Goal: Find specific page/section: Find specific page/section

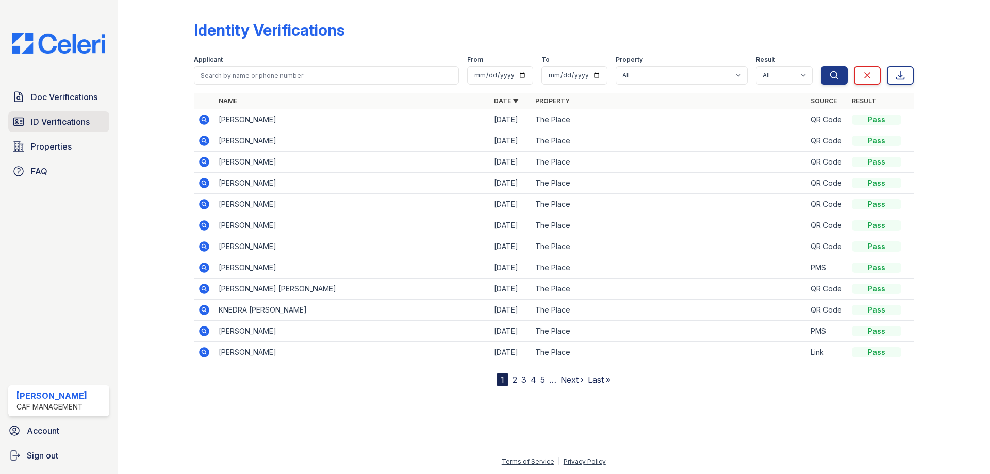
click at [47, 115] on link "ID Verifications" at bounding box center [58, 121] width 101 height 21
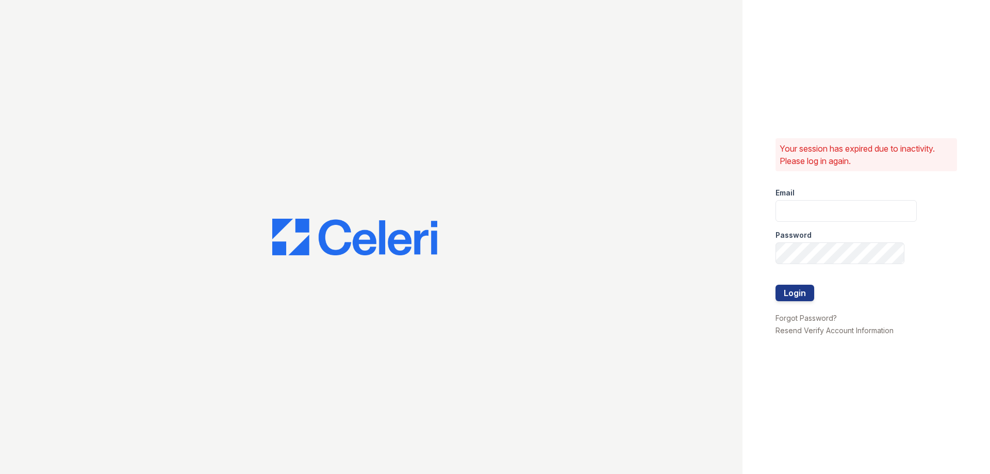
type input "theplace2@cafmanagement.com"
click at [800, 291] on button "Login" at bounding box center [795, 293] width 39 height 17
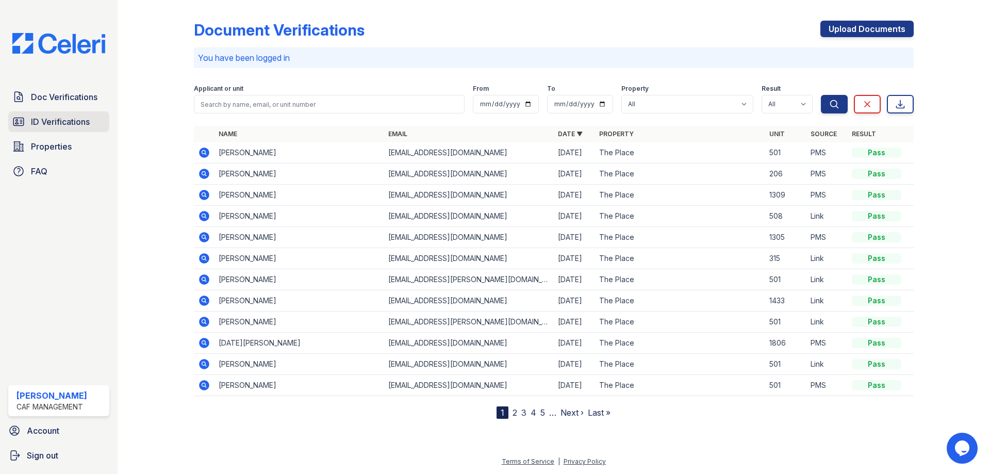
click at [50, 124] on span "ID Verifications" at bounding box center [60, 122] width 59 height 12
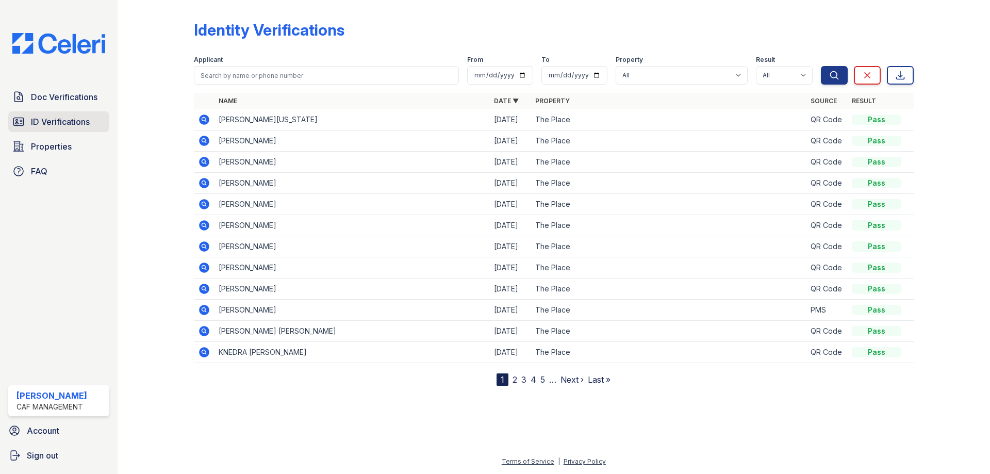
click at [56, 121] on span "ID Verifications" at bounding box center [60, 122] width 59 height 12
click at [44, 146] on span "Properties" at bounding box center [51, 146] width 41 height 12
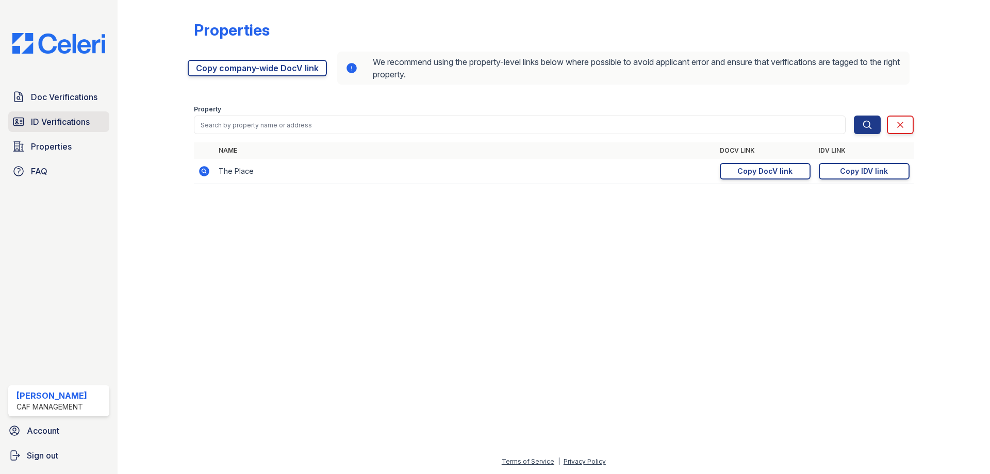
click at [70, 125] on span "ID Verifications" at bounding box center [60, 122] width 59 height 12
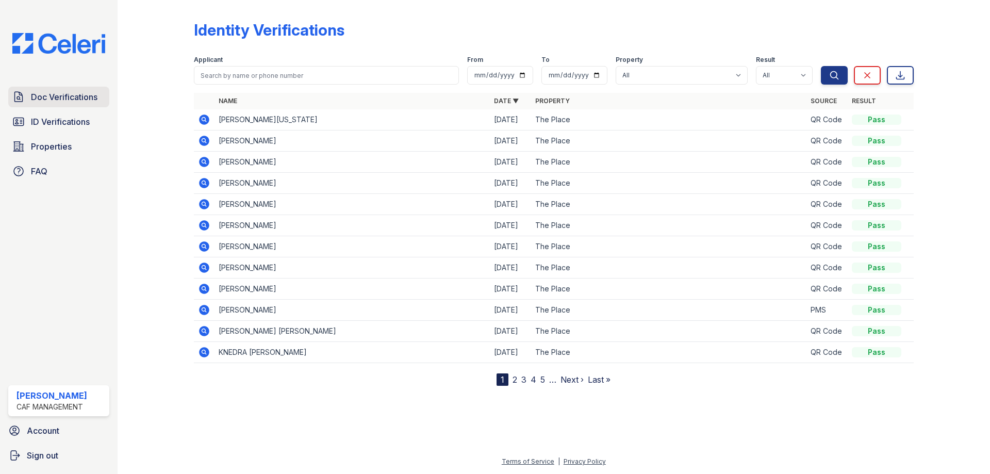
drag, startPoint x: 65, startPoint y: 96, endPoint x: 57, endPoint y: 111, distance: 16.8
click at [64, 96] on span "Doc Verifications" at bounding box center [64, 97] width 67 height 12
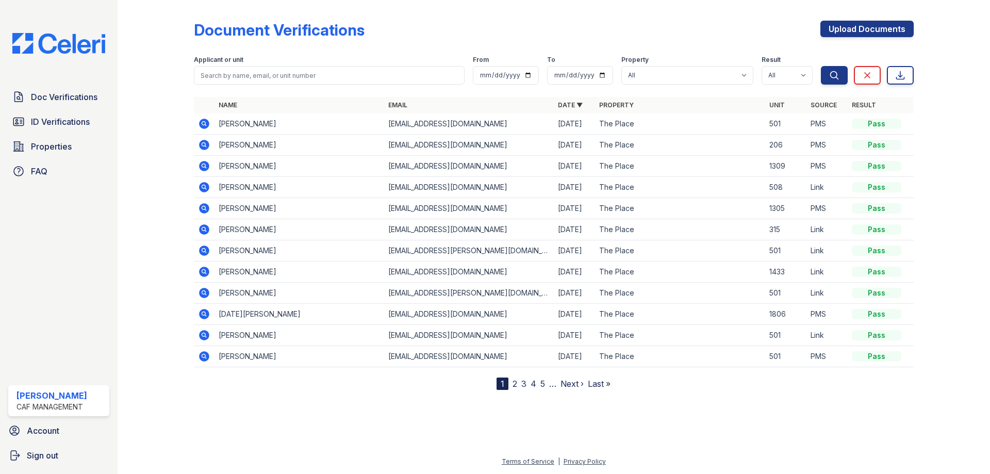
click at [57, 112] on link "ID Verifications" at bounding box center [58, 121] width 101 height 21
